Goal: Task Accomplishment & Management: Complete application form

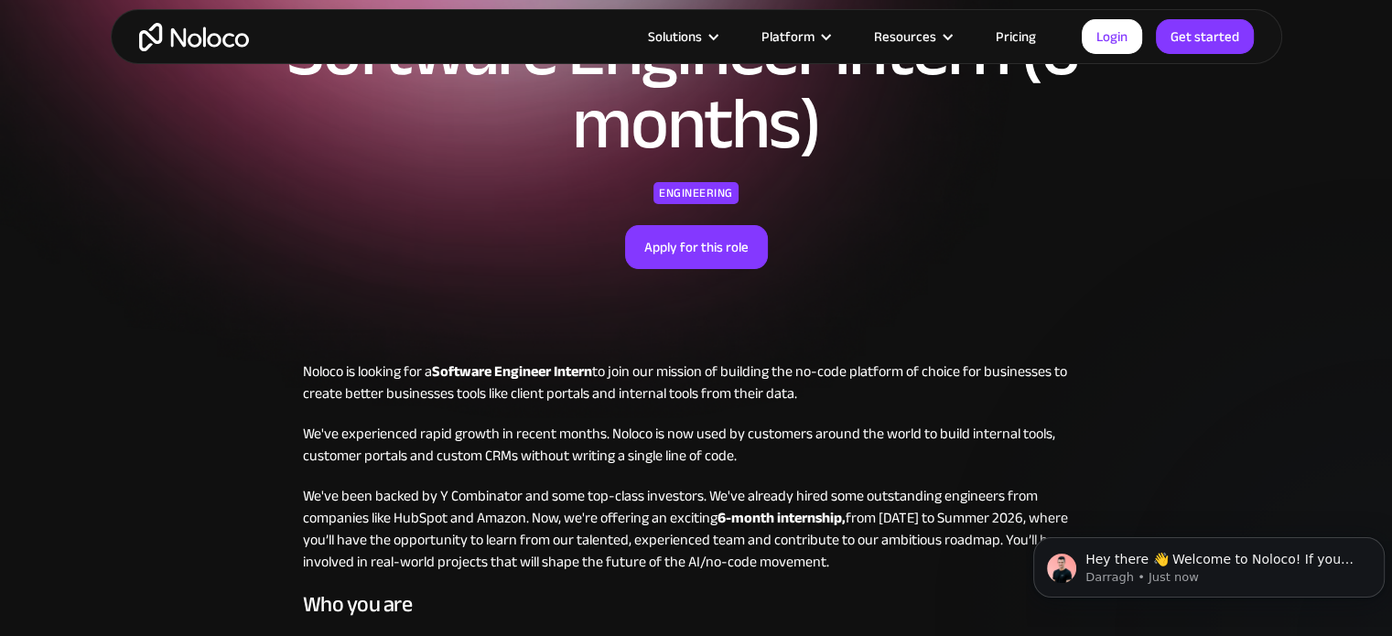
scroll to position [275, 0]
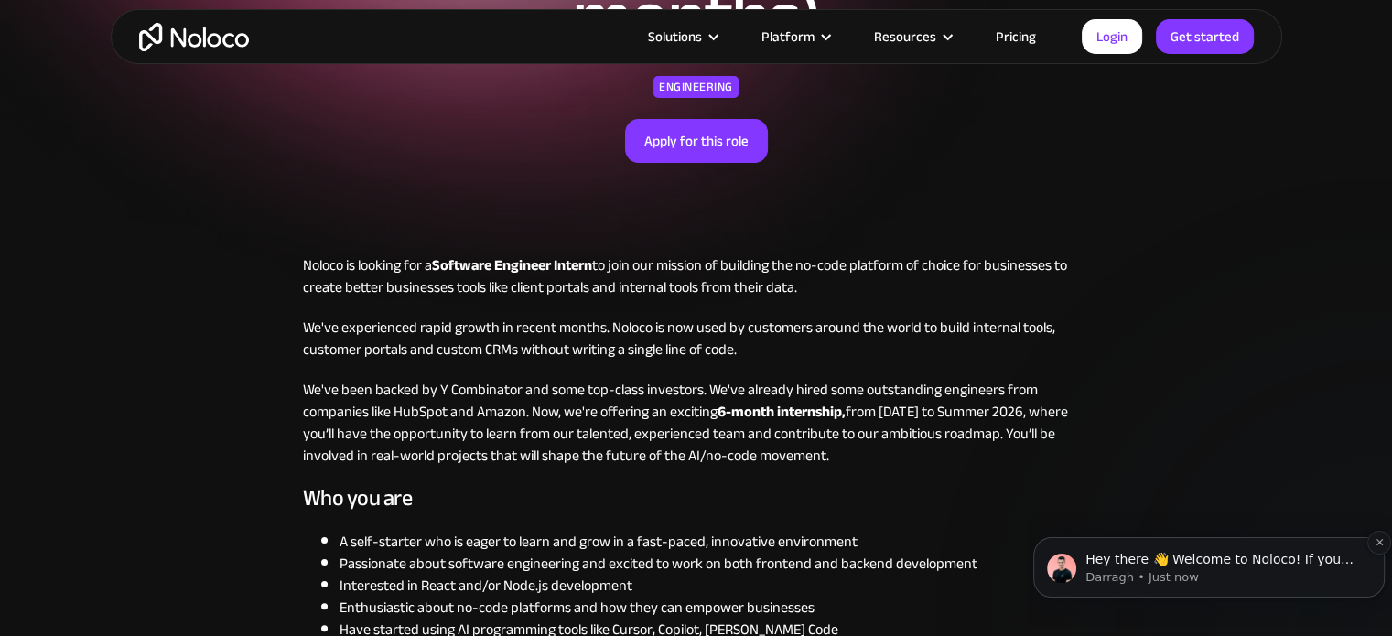
click at [1175, 579] on p "Darragh • Just now" at bounding box center [1224, 577] width 276 height 16
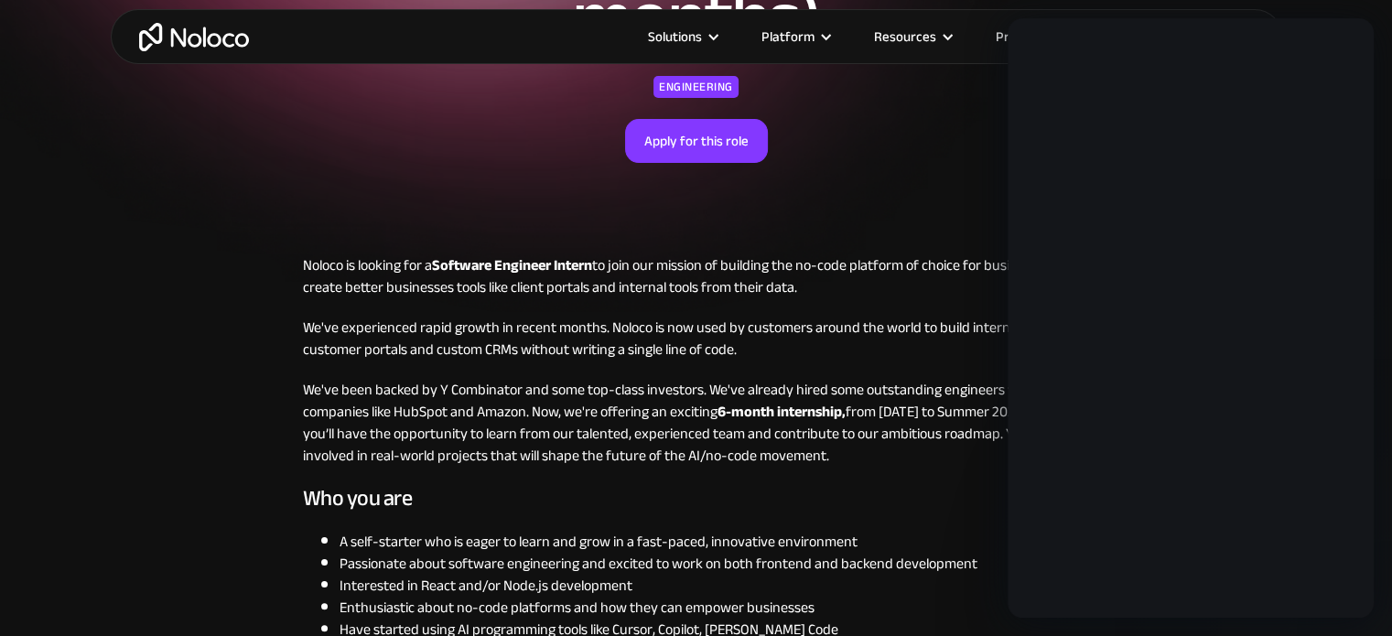
scroll to position [0, 0]
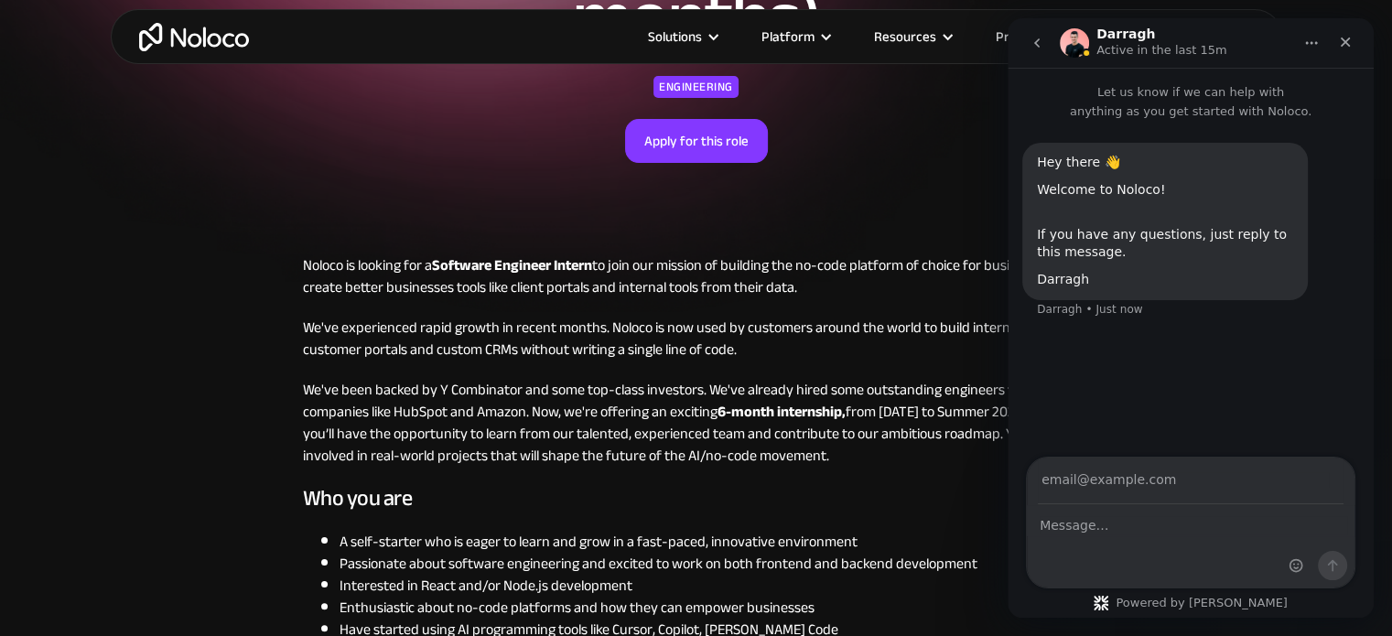
click at [704, 323] on p "We've experienced rapid growth in recent months. Noloco is now used by customer…" at bounding box center [696, 339] width 787 height 44
click at [1348, 43] on icon "Close" at bounding box center [1345, 42] width 15 height 15
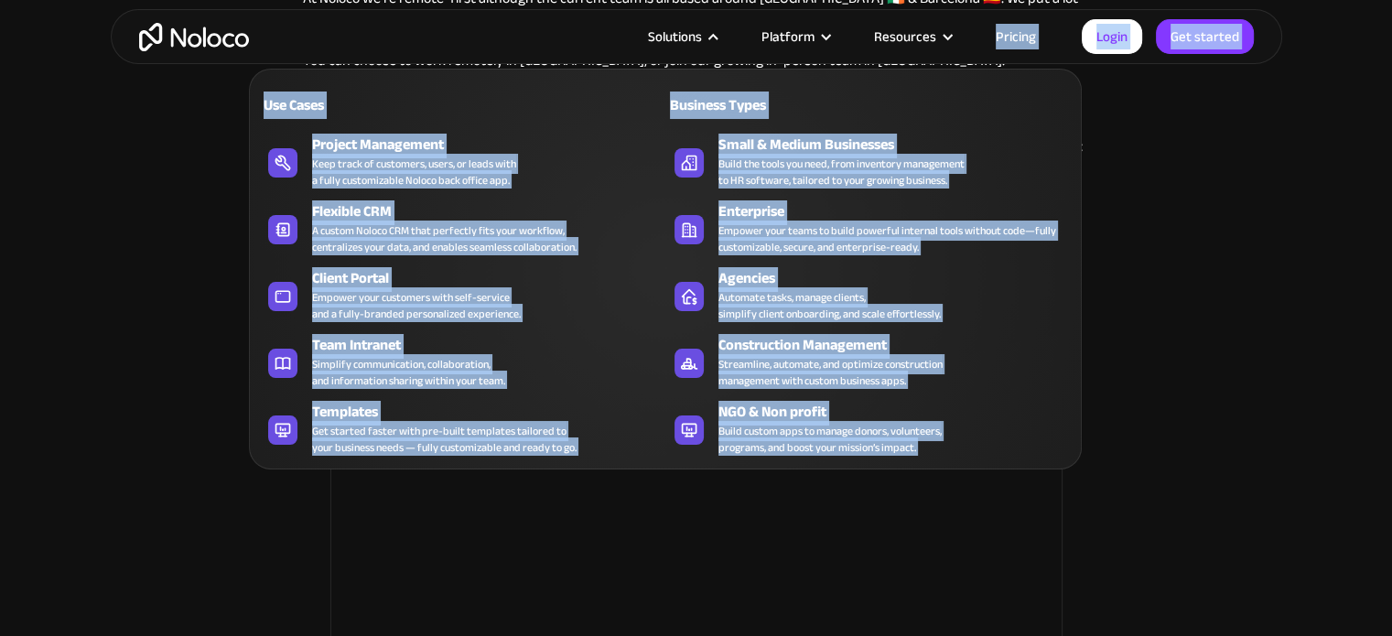
scroll to position [1777, 0]
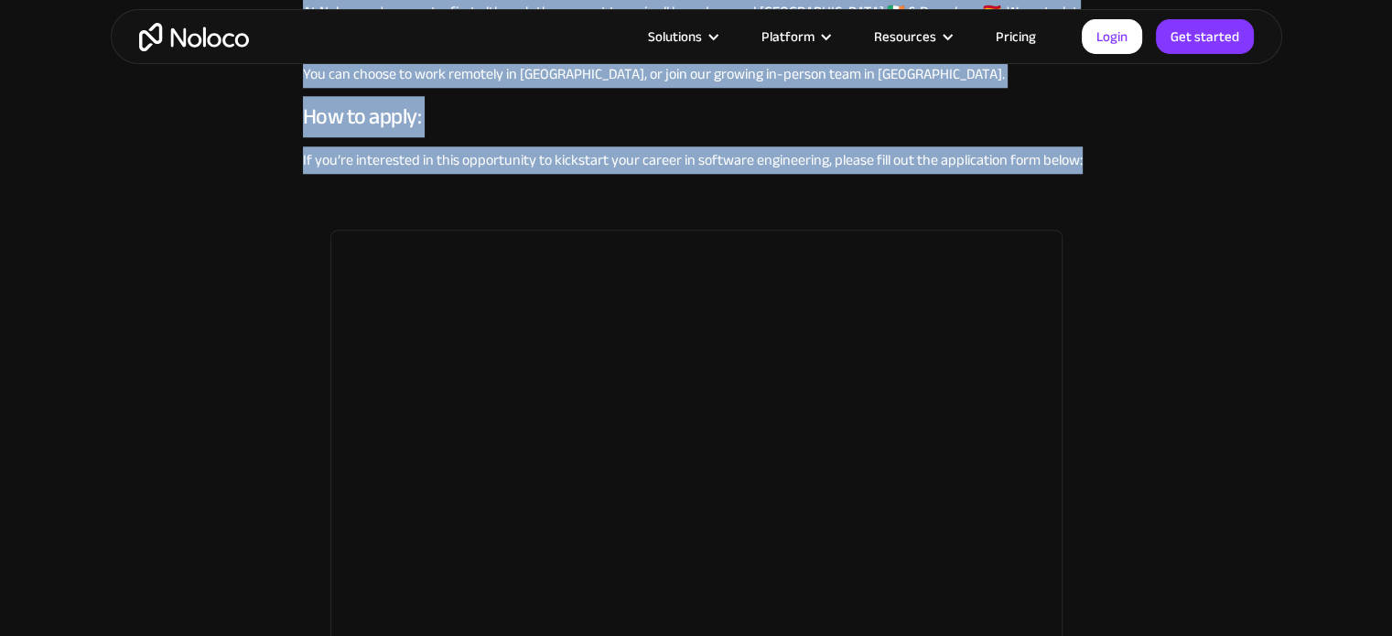
drag, startPoint x: 297, startPoint y: 255, endPoint x: 1113, endPoint y: 165, distance: 821.6
copy div "Loremi do sitamet con a Elitsedd Eiusmodt Incidi ut labo etd magnaal en adminim…"
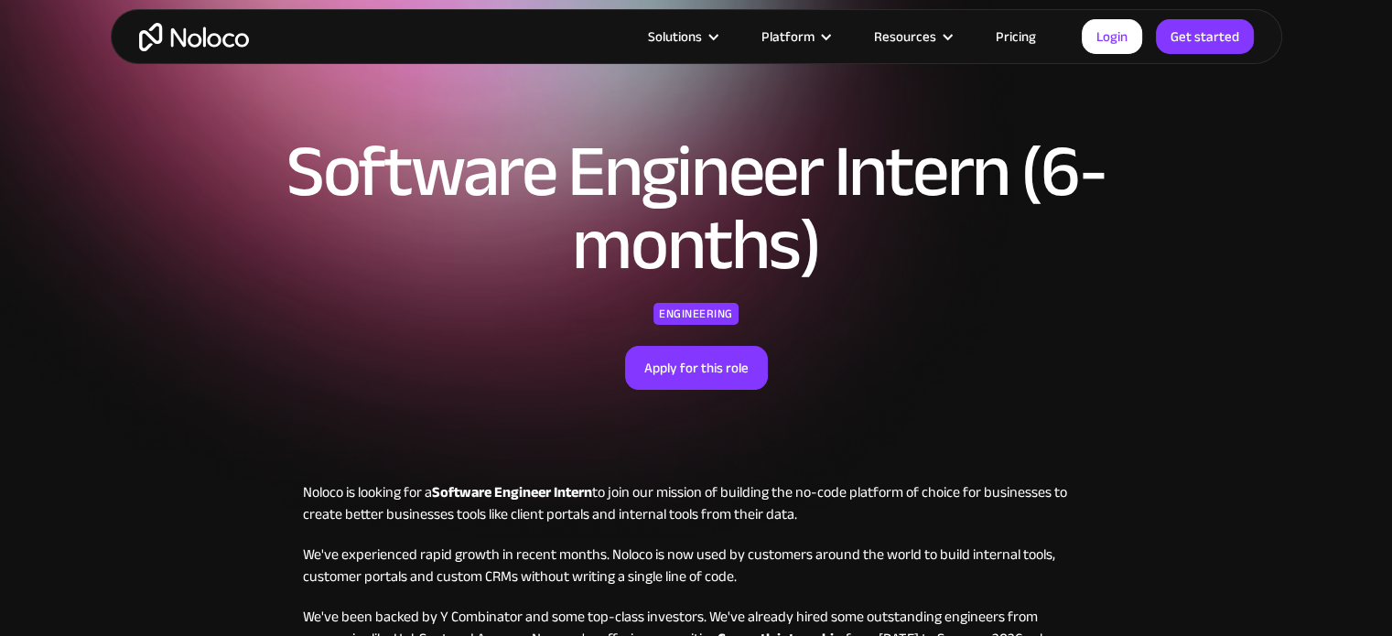
scroll to position [92, 0]
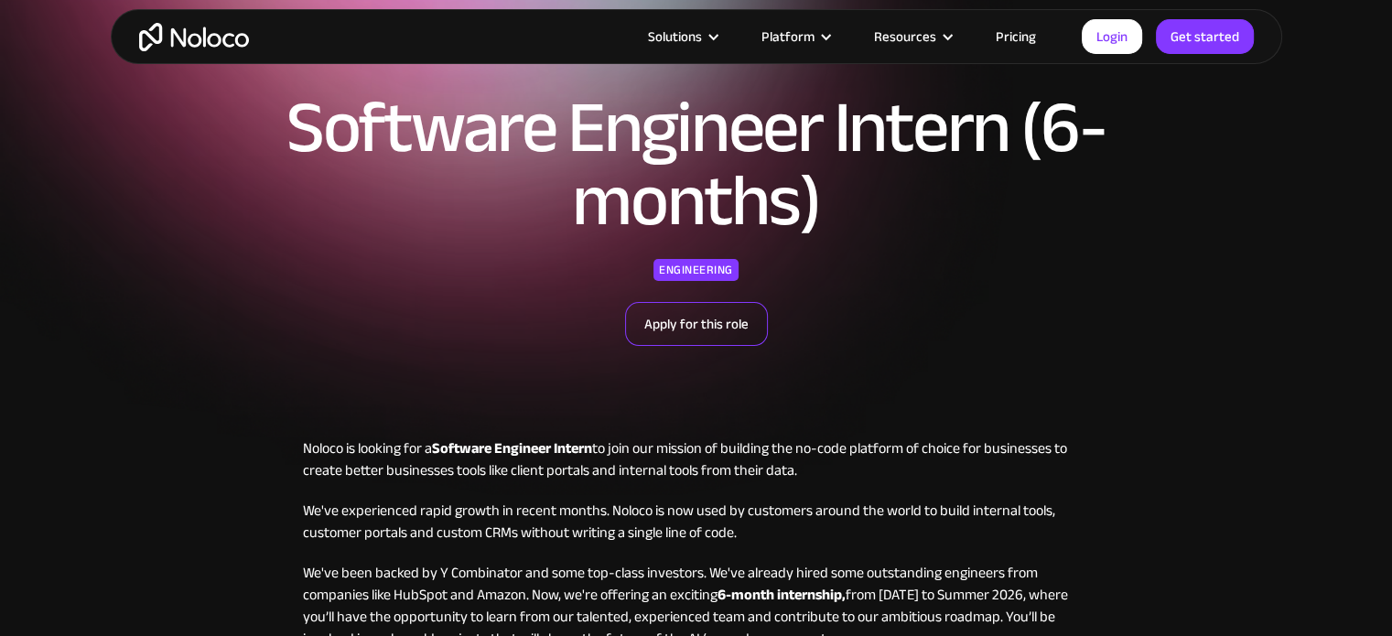
click at [701, 330] on link "Apply for this role" at bounding box center [696, 324] width 143 height 44
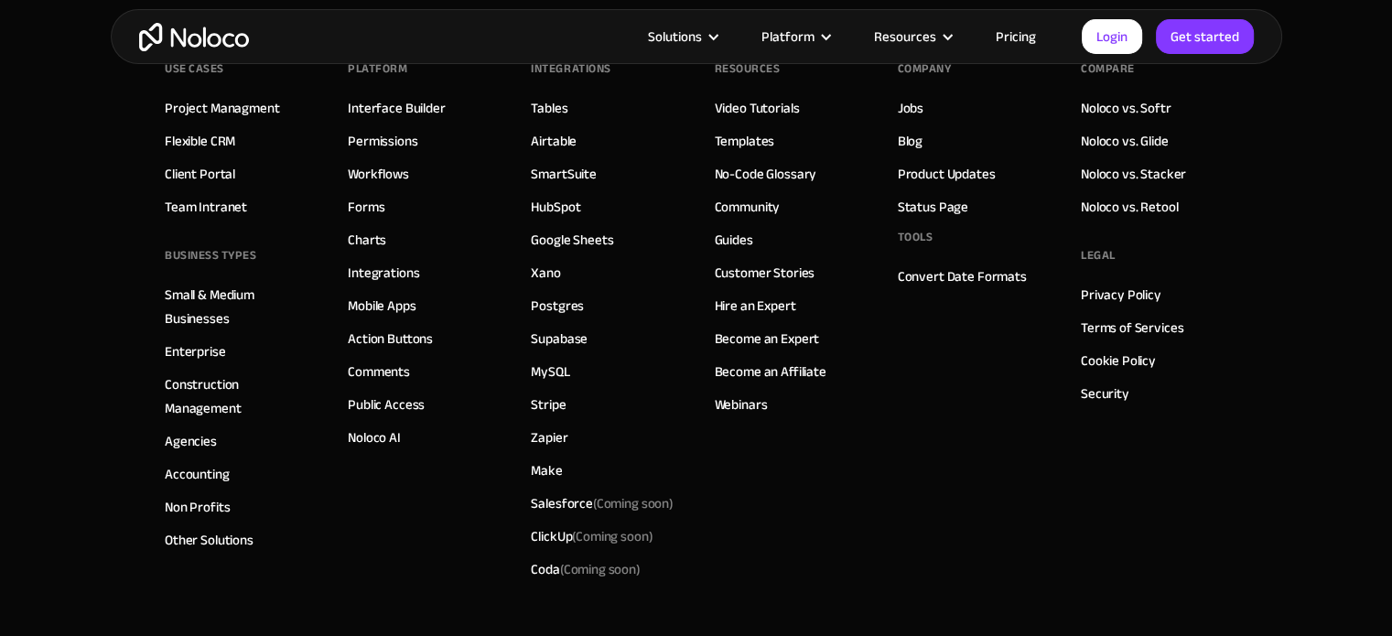
scroll to position [3584, 0]
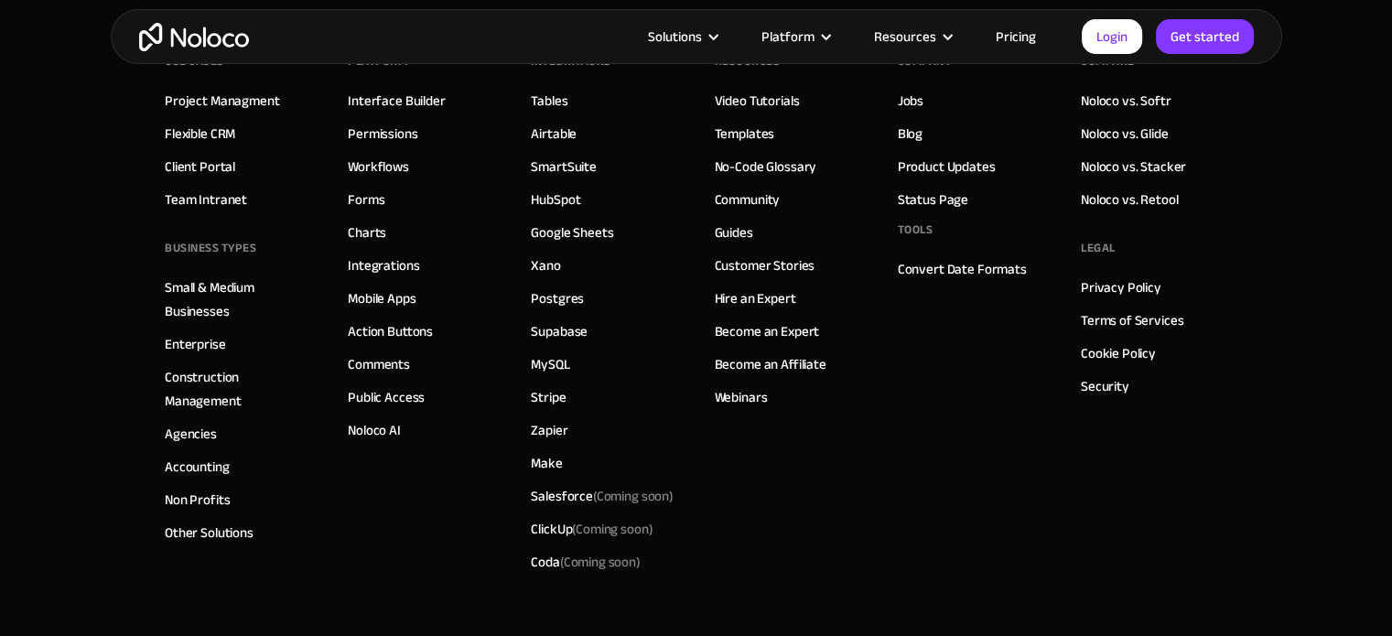
click at [707, 482] on div "Use Cases Project Managment Flexible CRM Client Portal Team Intranet BUSINESS T…" at bounding box center [696, 341] width 1063 height 696
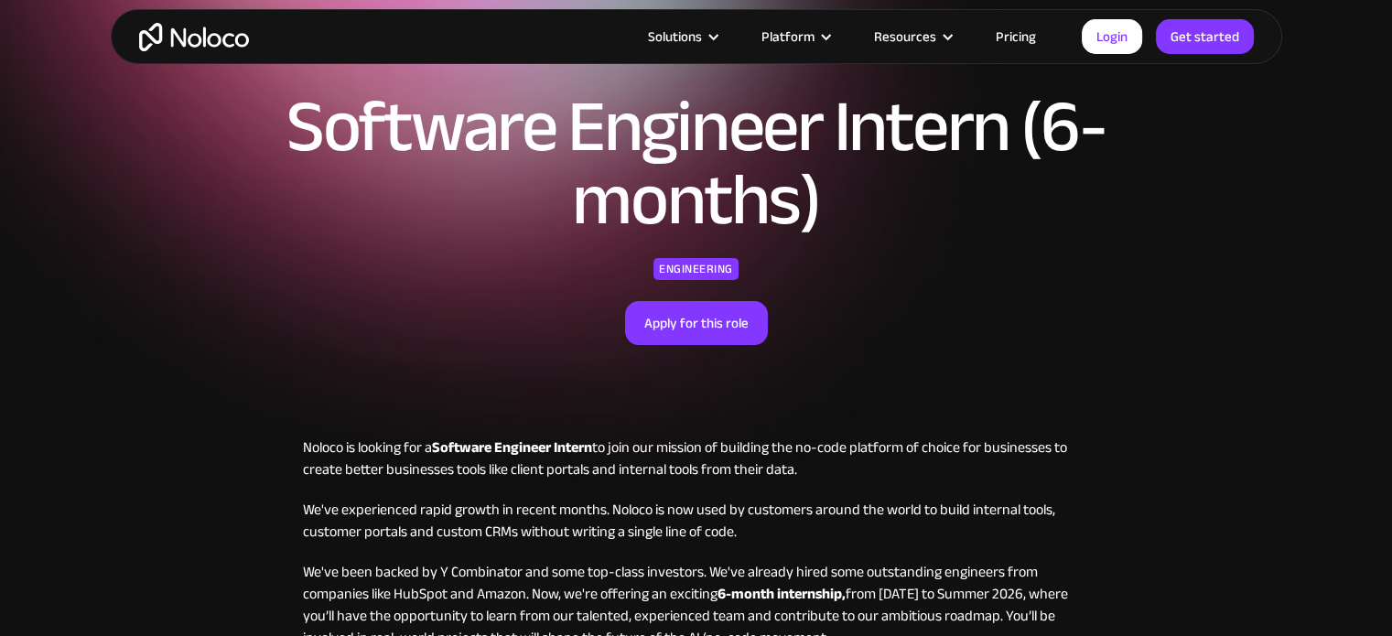
scroll to position [0, 0]
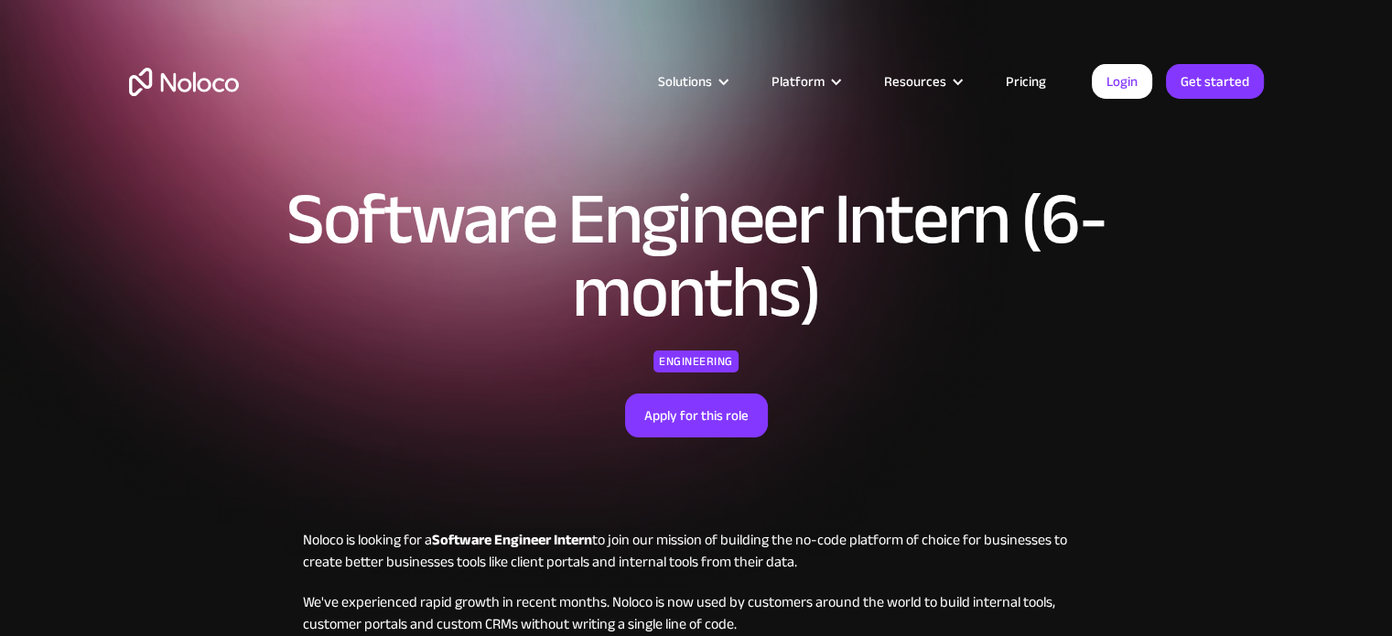
click at [318, 221] on h1 "Software Engineer Intern (6-months)" at bounding box center [696, 256] width 943 height 146
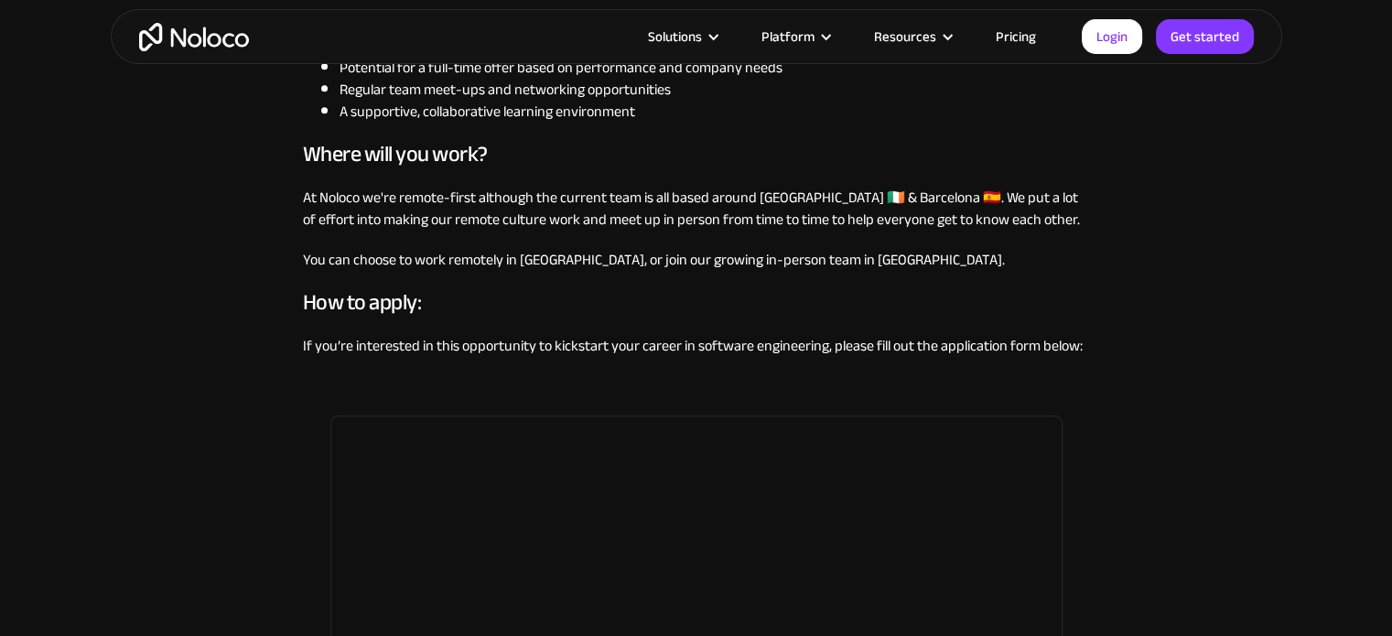
scroll to position [1388, 0]
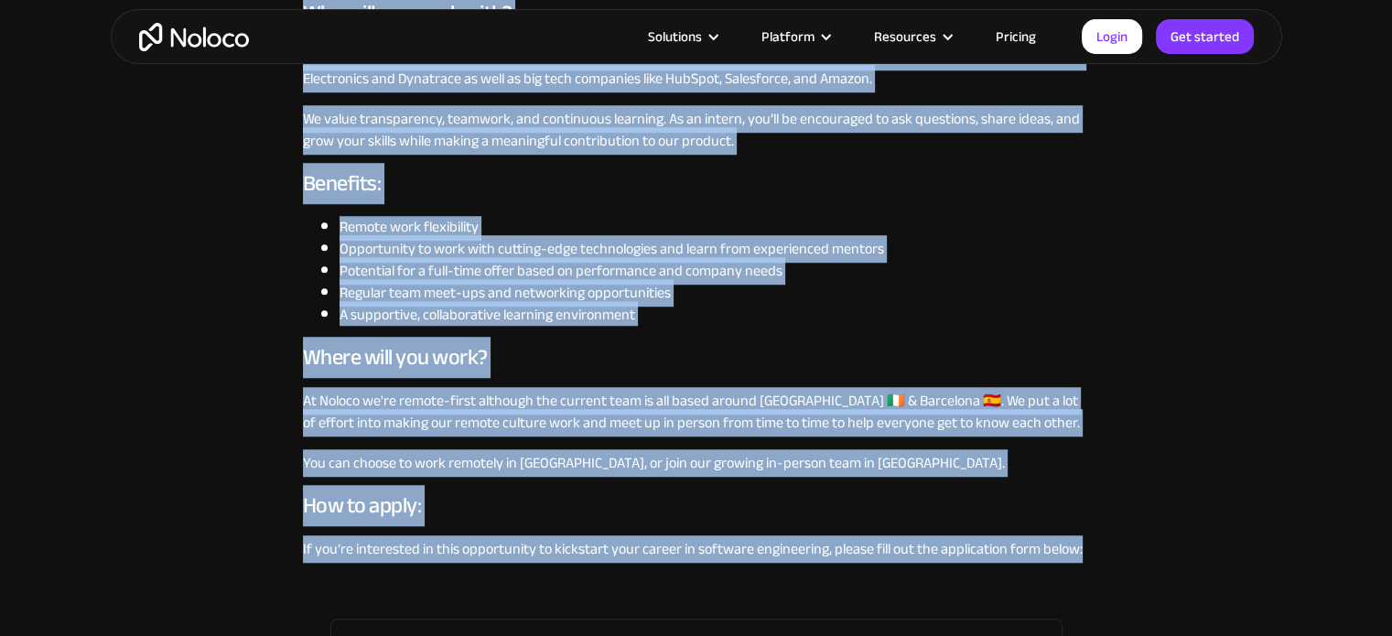
drag, startPoint x: 288, startPoint y: 242, endPoint x: 1087, endPoint y: 537, distance: 851.3
click at [1087, 537] on div "Software Engineer Intern (6-months) Engineering Apply for this role Noloco is l…" at bounding box center [696, 168] width 1392 height 3113
copy div "Software Engineer Intern (6-months) Engineering Apply for this role Noloco is l…"
click at [723, 254] on li "Opportunity to work with cutting-edge technologies and learn from experienced m…" at bounding box center [715, 249] width 751 height 22
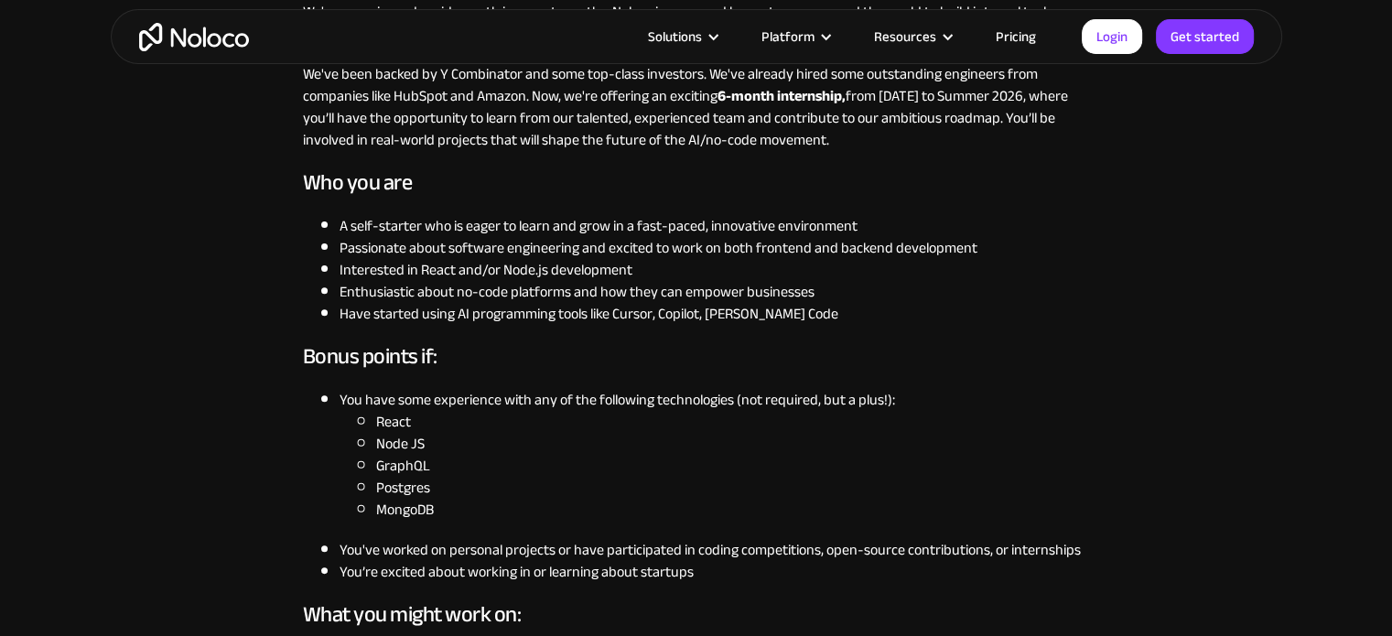
scroll to position [590, 0]
